Goal: Task Accomplishment & Management: Use online tool/utility

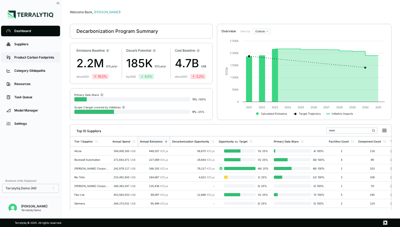
click at [38, 58] on div "Product Carbon Footprints" at bounding box center [34, 57] width 41 height 4
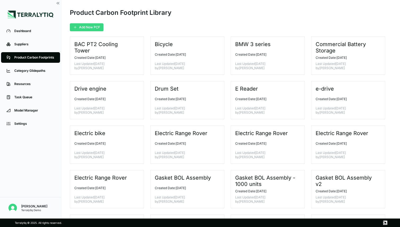
click at [88, 27] on button "Add New PCF" at bounding box center [87, 27] width 34 height 8
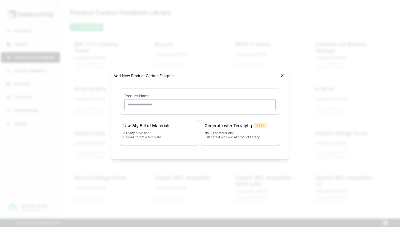
click at [142, 106] on input "text" at bounding box center [199, 104] width 151 height 11
type input "**********"
click at [223, 131] on p "No Bill of Materials? Estimate it with our AI product library." at bounding box center [241, 135] width 72 height 8
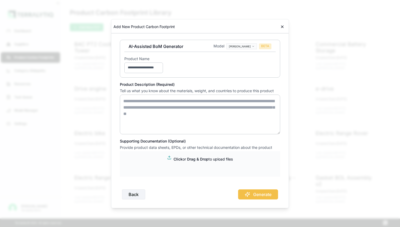
click at [169, 101] on textarea at bounding box center [200, 115] width 160 height 40
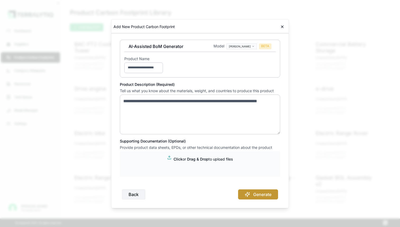
type textarea "**********"
click at [258, 194] on button "Generate" at bounding box center [258, 194] width 40 height 10
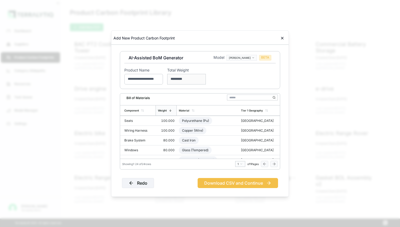
scroll to position [87, 0]
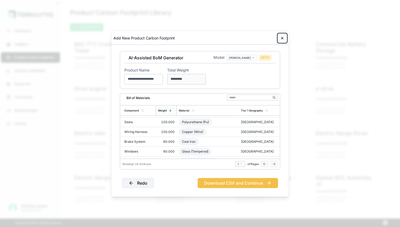
click at [283, 39] on icon at bounding box center [282, 38] width 4 height 4
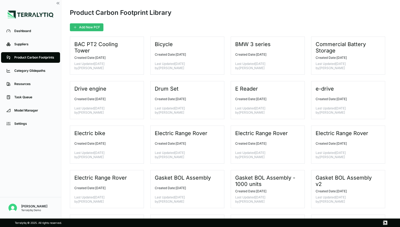
click at [258, 18] on div "Product Carbon Footprint Library" at bounding box center [231, 15] width 322 height 15
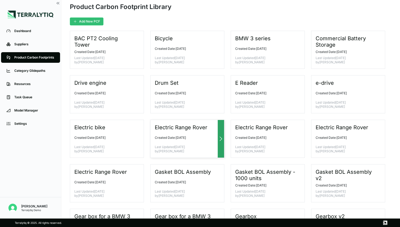
click at [221, 136] on icon at bounding box center [221, 139] width 6 height 6
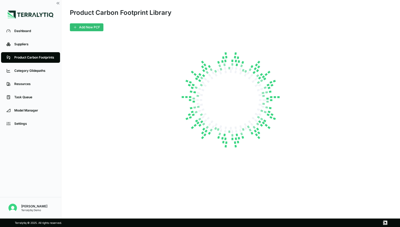
scroll to position [0, 0]
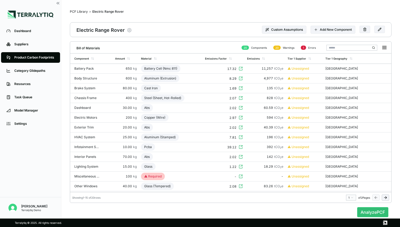
click at [129, 30] on icon "button" at bounding box center [129, 30] width 5 height 5
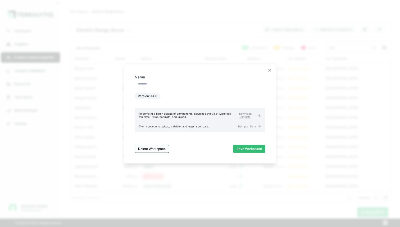
click at [159, 147] on button "Delete Workspace" at bounding box center [152, 149] width 34 height 8
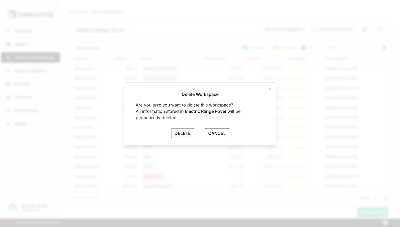
click at [183, 131] on button "DELETE" at bounding box center [182, 133] width 23 height 10
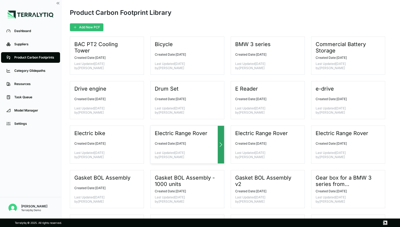
click at [221, 142] on icon at bounding box center [221, 144] width 6 height 6
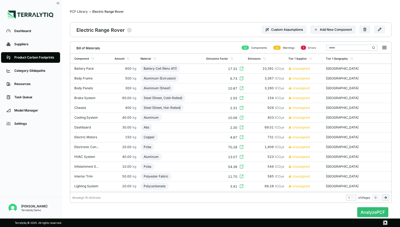
click at [129, 28] on icon "button" at bounding box center [129, 30] width 5 height 5
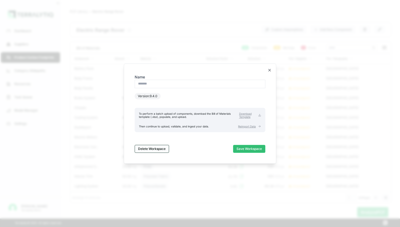
click at [158, 146] on button "Delete Workspace" at bounding box center [152, 149] width 34 height 8
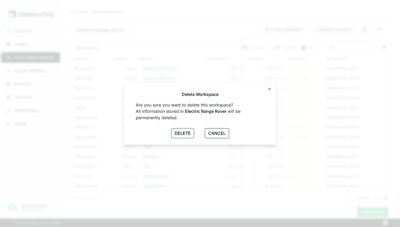
click at [180, 133] on button "DELETE" at bounding box center [182, 133] width 23 height 10
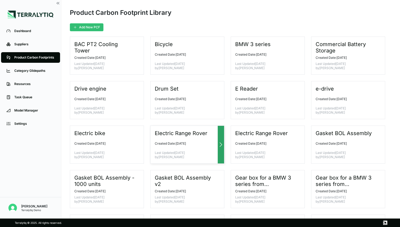
click at [219, 139] on div at bounding box center [221, 145] width 6 height 38
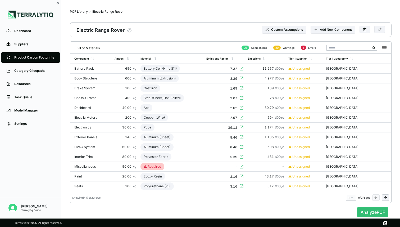
click at [129, 30] on icon "button" at bounding box center [129, 30] width 5 height 5
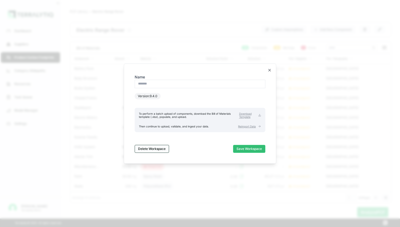
click at [161, 148] on button "Delete Workspace" at bounding box center [152, 149] width 34 height 8
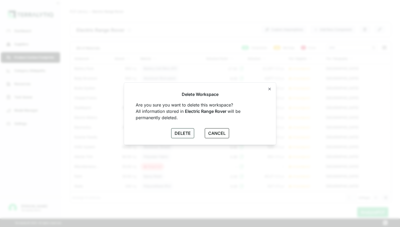
click at [175, 133] on button "DELETE" at bounding box center [182, 133] width 23 height 10
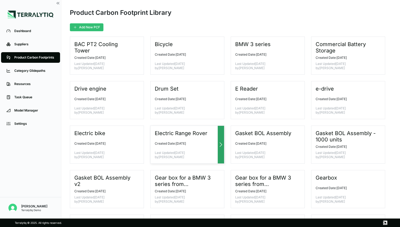
click at [222, 141] on icon at bounding box center [221, 144] width 6 height 6
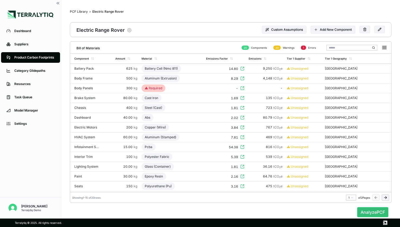
click at [129, 29] on icon "button" at bounding box center [129, 30] width 5 height 5
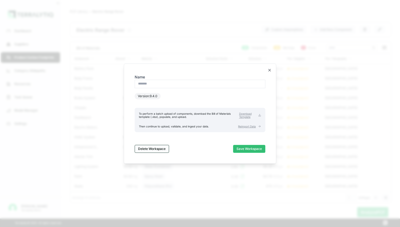
click at [150, 150] on button "Delete Workspace" at bounding box center [152, 149] width 34 height 8
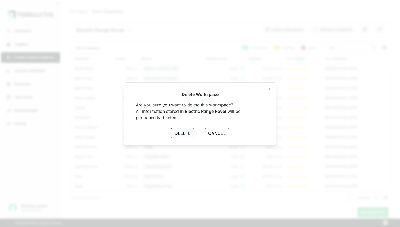
click at [183, 134] on button "DELETE" at bounding box center [182, 133] width 23 height 10
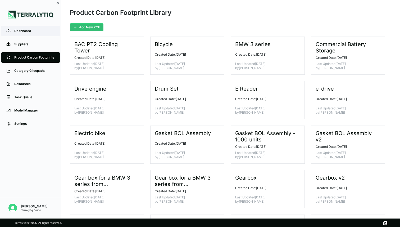
click at [25, 30] on div "Dashboard" at bounding box center [34, 31] width 41 height 4
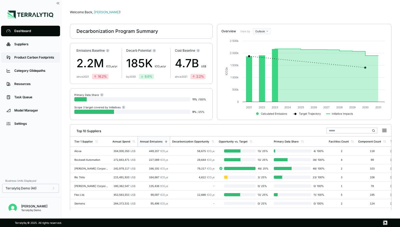
click at [38, 57] on div "Product Carbon Footprints" at bounding box center [34, 57] width 41 height 4
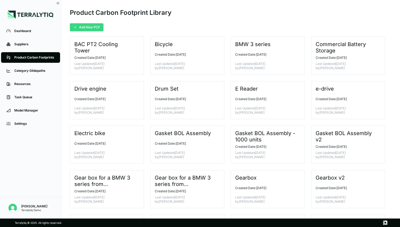
click at [87, 29] on button "Add New PCF" at bounding box center [87, 27] width 34 height 8
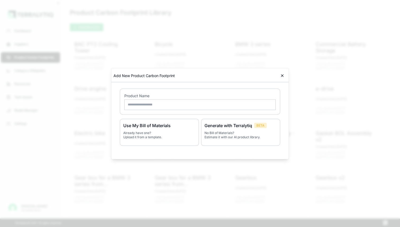
click at [154, 103] on input "text" at bounding box center [199, 104] width 151 height 11
type input "**********"
click at [232, 129] on div "Generate with Terralytiq BETA No Bill of Materials? Estimate it with our AI pro…" at bounding box center [240, 132] width 79 height 27
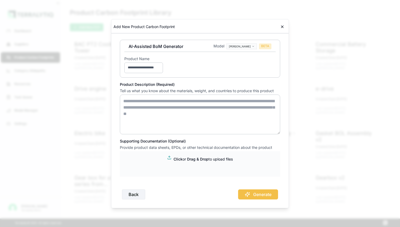
click at [153, 104] on textarea at bounding box center [200, 115] width 160 height 40
paste textarea "**********"
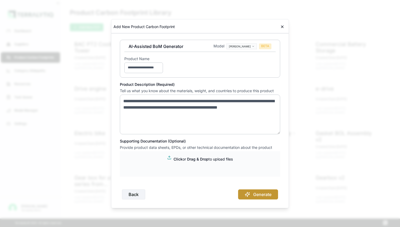
type textarea "**********"
click at [254, 194] on button "Generate" at bounding box center [258, 194] width 40 height 10
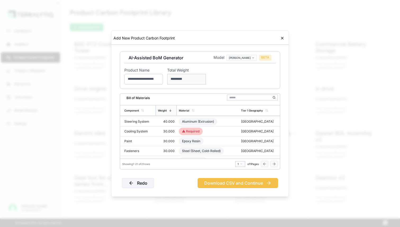
scroll to position [163, 0]
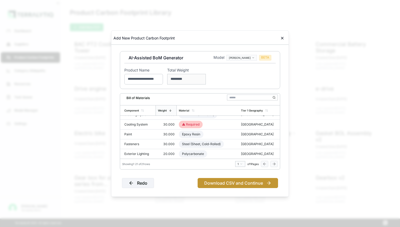
click at [230, 183] on button "Download CSV and Continue" at bounding box center [238, 183] width 80 height 10
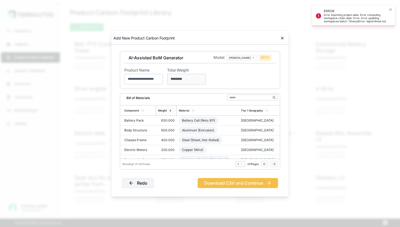
click at [391, 10] on div at bounding box center [200, 113] width 400 height 227
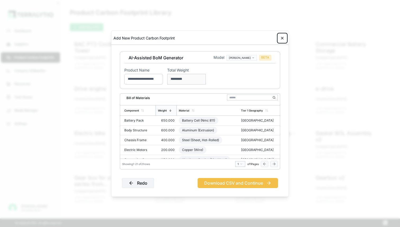
click at [281, 38] on icon at bounding box center [282, 38] width 4 height 4
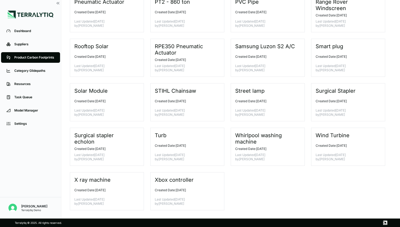
scroll to position [0, 0]
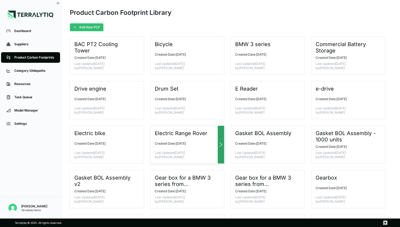
click at [220, 144] on icon at bounding box center [221, 144] width 6 height 6
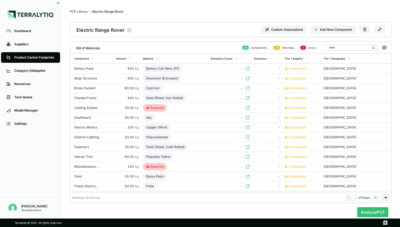
click at [129, 32] on icon "button" at bounding box center [129, 30] width 5 height 5
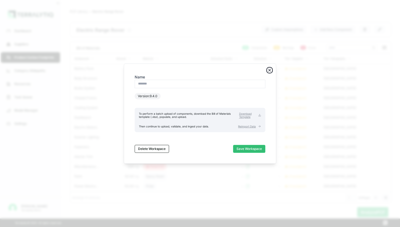
click at [269, 70] on icon "button" at bounding box center [270, 70] width 2 height 2
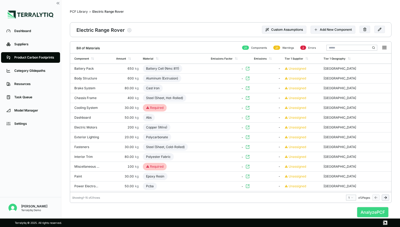
click at [375, 212] on button "Analyze PCF" at bounding box center [372, 212] width 31 height 10
click at [378, 211] on button "Analyze PCF" at bounding box center [372, 212] width 31 height 10
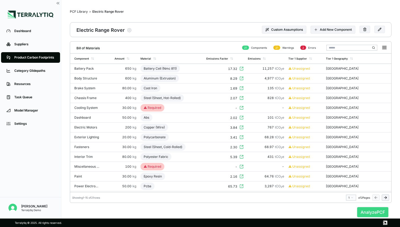
click at [378, 211] on button "Analyze PCF" at bounding box center [372, 212] width 31 height 10
click at [371, 212] on button "Analyze PCF" at bounding box center [372, 212] width 31 height 10
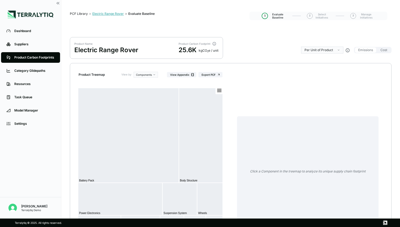
click at [107, 13] on div "Electric Range Rover" at bounding box center [108, 14] width 32 height 4
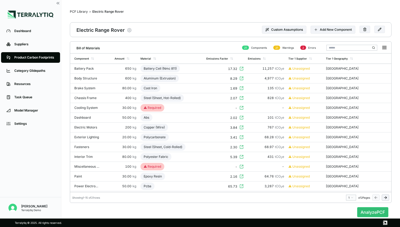
click at [130, 29] on icon "button" at bounding box center [129, 30] width 4 height 4
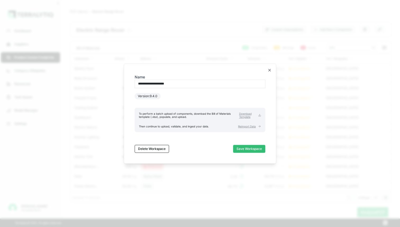
click at [152, 152] on div "**********" at bounding box center [200, 113] width 139 height 87
click at [153, 148] on button "Delete Workspace" at bounding box center [152, 149] width 34 height 8
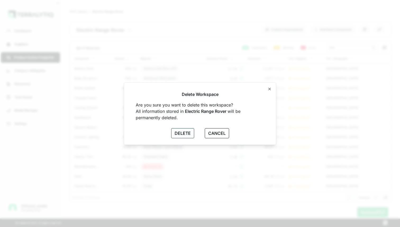
click at [182, 133] on button "DELETE" at bounding box center [182, 133] width 23 height 10
click at [188, 132] on button "DELETE" at bounding box center [182, 133] width 23 height 10
click at [182, 134] on button "DELETE" at bounding box center [182, 133] width 23 height 10
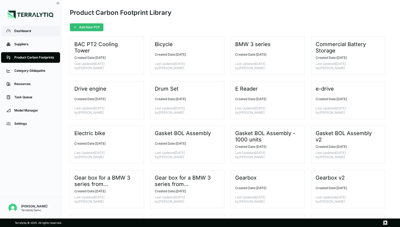
click at [20, 29] on div "Dashboard" at bounding box center [34, 31] width 41 height 4
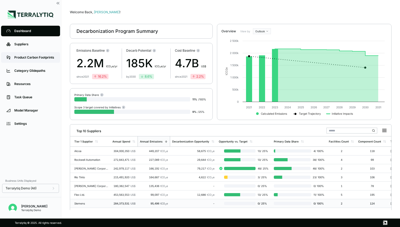
click at [35, 58] on div "Product Carbon Footprints" at bounding box center [34, 57] width 41 height 4
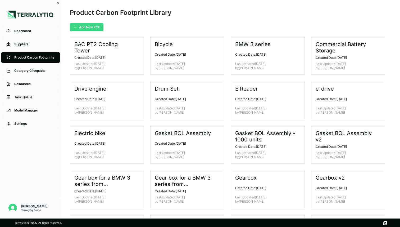
click at [89, 29] on button "Add New PCF" at bounding box center [87, 27] width 34 height 8
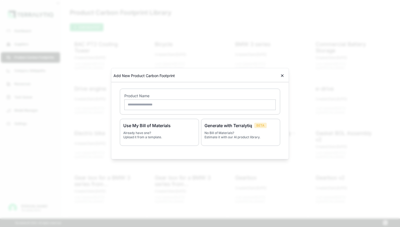
click at [138, 104] on input "text" at bounding box center [199, 104] width 151 height 11
type input "**********"
click at [238, 129] on div "Generate with Terralytiq BETA No Bill of Materials? Estimate it with our AI pro…" at bounding box center [240, 132] width 79 height 27
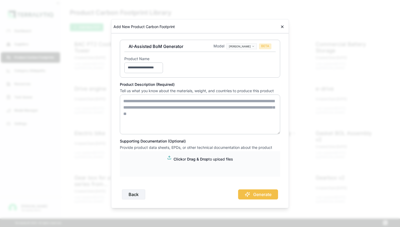
click at [170, 107] on textarea at bounding box center [200, 115] width 160 height 40
paste textarea "**********"
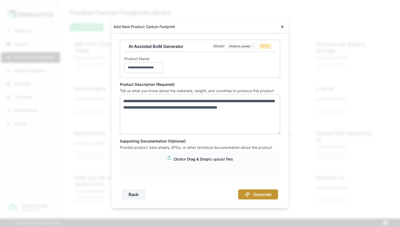
type textarea "**********"
click at [269, 195] on button "Generate" at bounding box center [258, 194] width 40 height 10
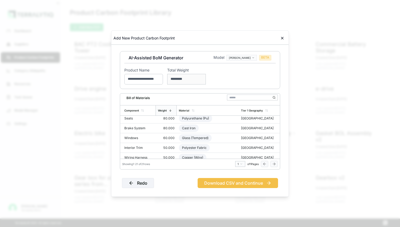
scroll to position [81, 0]
click at [223, 181] on button "Download CSV and Continue" at bounding box center [238, 183] width 80 height 10
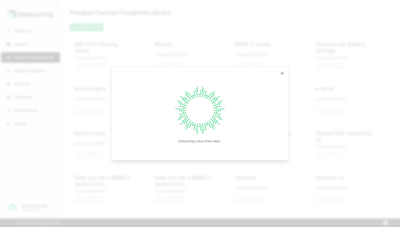
click at [201, 165] on div at bounding box center [200, 113] width 400 height 227
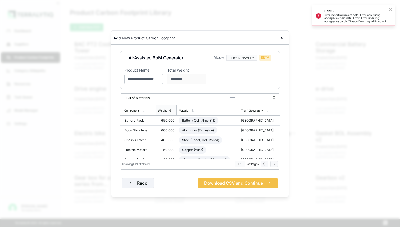
click at [391, 9] on div at bounding box center [200, 113] width 400 height 227
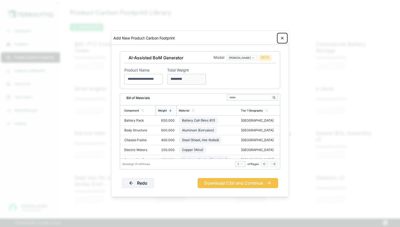
click at [283, 39] on icon at bounding box center [282, 38] width 4 height 4
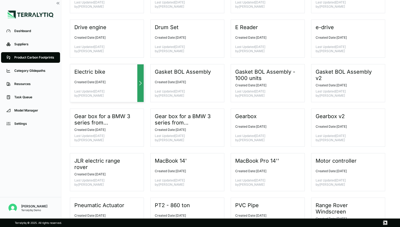
scroll to position [69, 0]
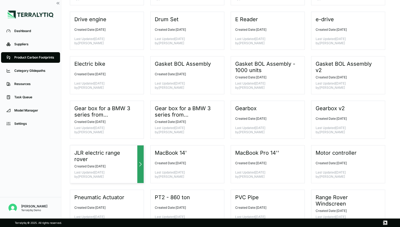
click at [126, 154] on h3 "JLR electric range rover" at bounding box center [104, 156] width 61 height 13
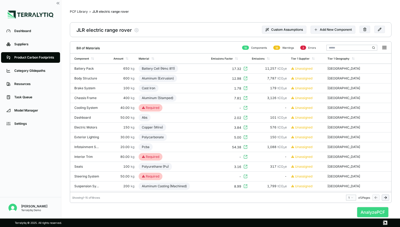
click at [366, 211] on button "Analyze PCF" at bounding box center [372, 212] width 31 height 10
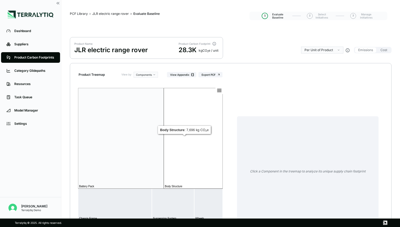
click at [193, 132] on rect at bounding box center [193, 138] width 59 height 101
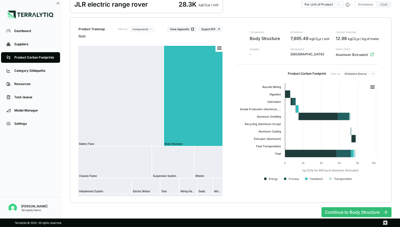
scroll to position [52, 0]
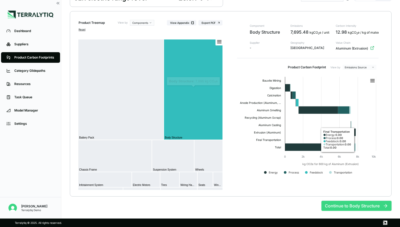
click at [358, 208] on button "Continue to Body Structure" at bounding box center [357, 206] width 70 height 10
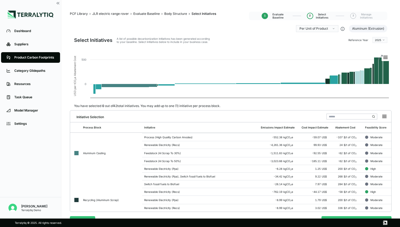
scroll to position [229, 0]
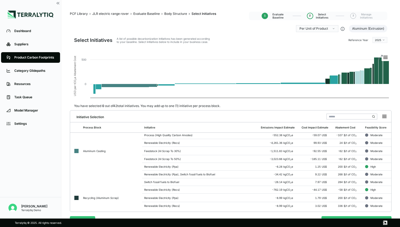
click at [379, 58] on icon at bounding box center [380, 57] width 5 height 5
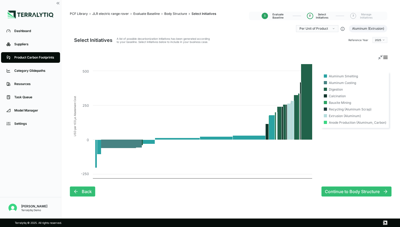
click at [380, 58] on icon at bounding box center [380, 57] width 5 height 5
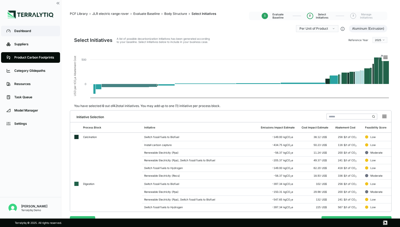
click at [26, 32] on div "Dashboard" at bounding box center [34, 31] width 41 height 4
